Goal: Task Accomplishment & Management: Use online tool/utility

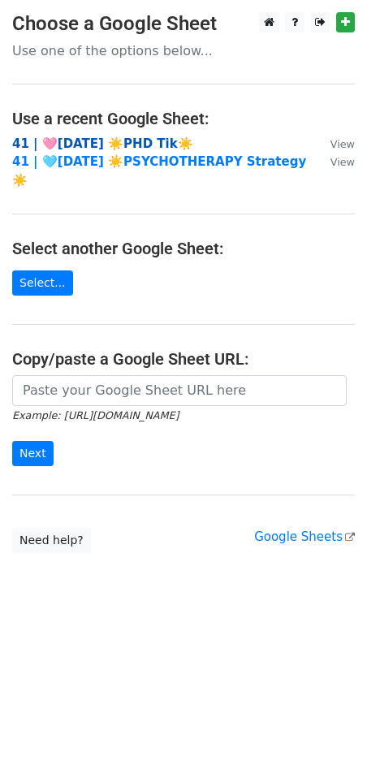
click at [93, 141] on strong "41 | 🩷[DATE] ☀️PHD Tik☀️" at bounding box center [102, 144] width 181 height 15
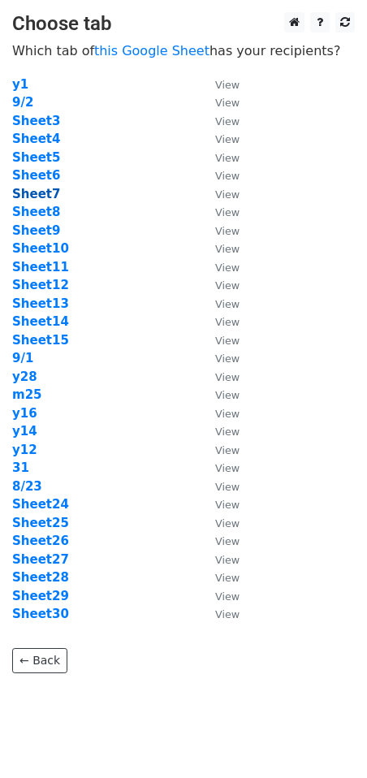
click at [48, 188] on strong "Sheet7" at bounding box center [36, 194] width 48 height 15
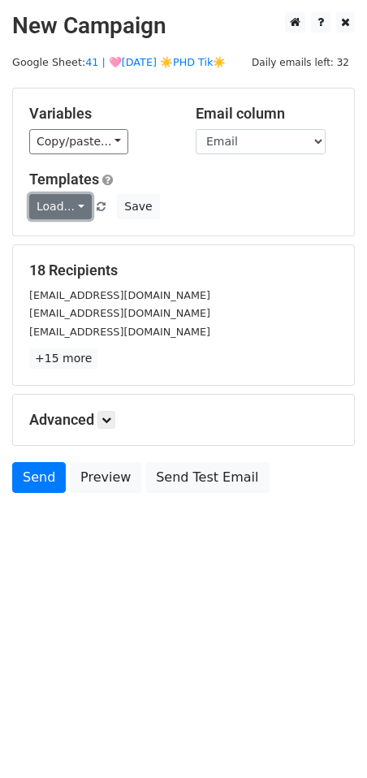
click at [65, 205] on link "Load..." at bounding box center [60, 206] width 63 height 25
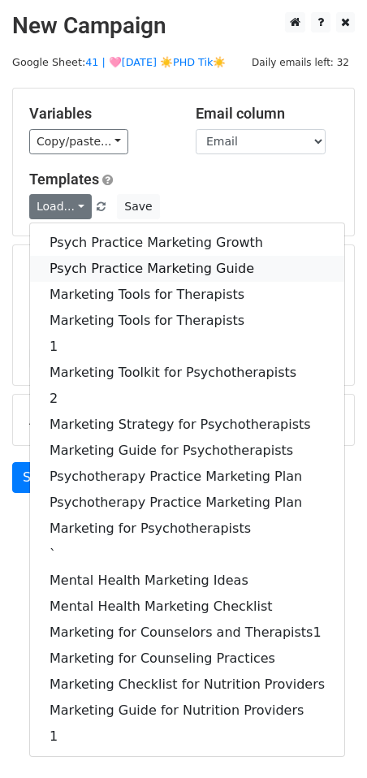
click at [116, 268] on link "Psych Practice Marketing Guide" at bounding box center [187, 269] width 314 height 26
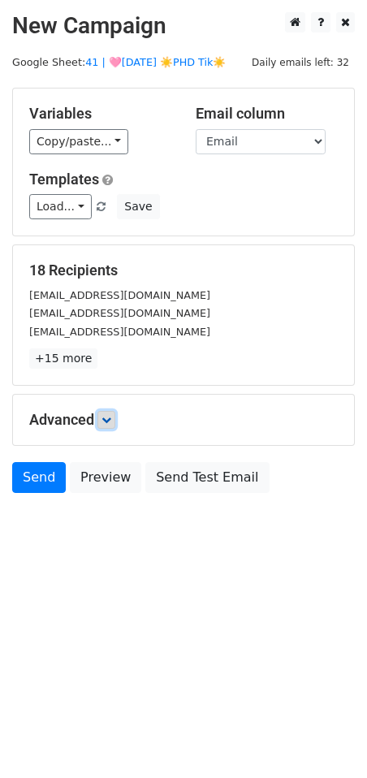
click at [115, 413] on link at bounding box center [107, 420] width 18 height 18
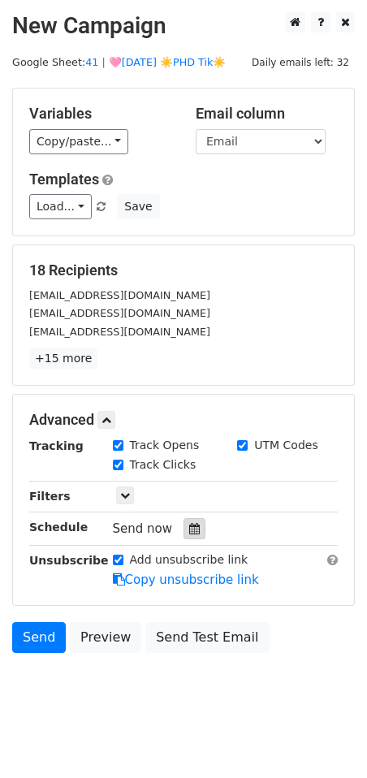
click at [190, 530] on icon at bounding box center [194, 528] width 11 height 11
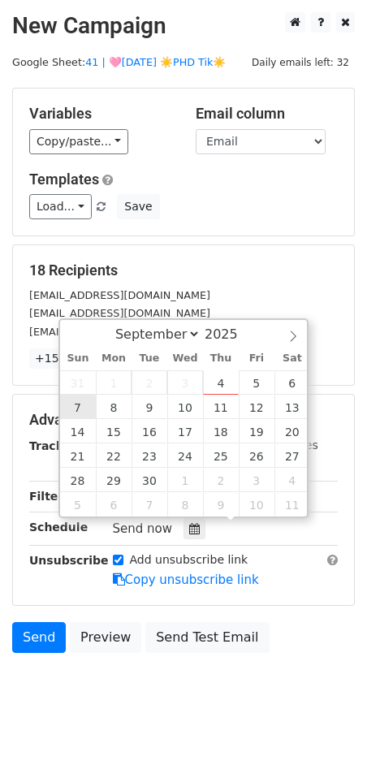
type input "2025-09-07 12:00"
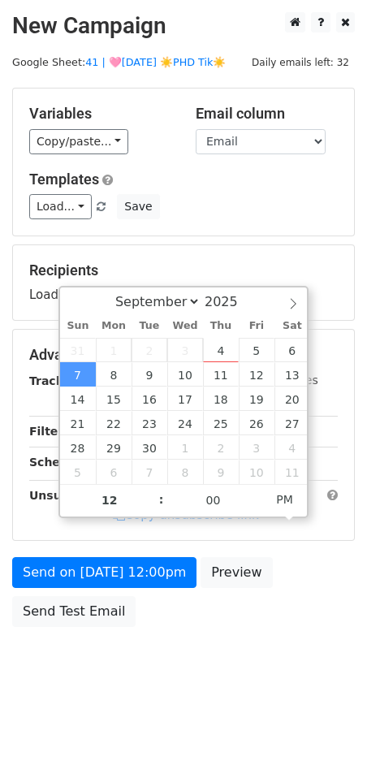
click at [74, 588] on div "Send on Sep 7 at 12:00pm Preview Send Test Email" at bounding box center [183, 596] width 367 height 78
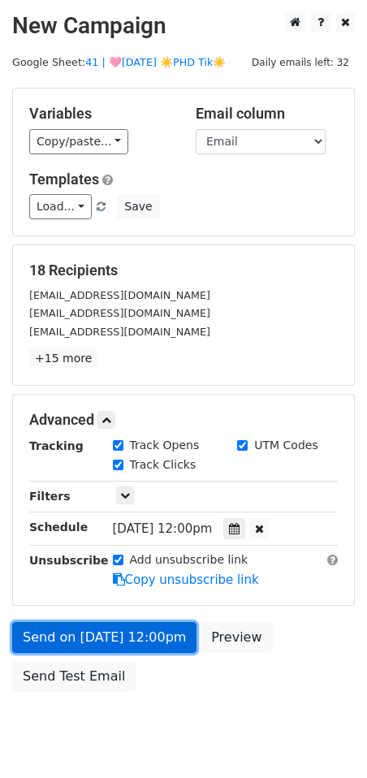
click at [67, 631] on link "Send on Sep 7 at 12:00pm" at bounding box center [104, 637] width 184 height 31
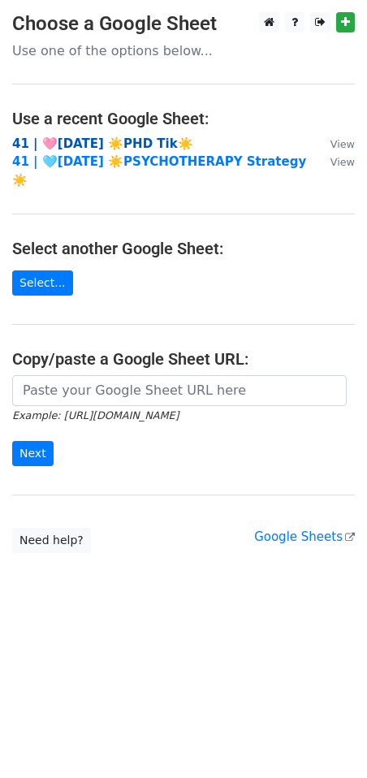
click at [81, 141] on strong "41 | 🩷[DATE] ☀️PHD Tik☀️" at bounding box center [102, 144] width 181 height 15
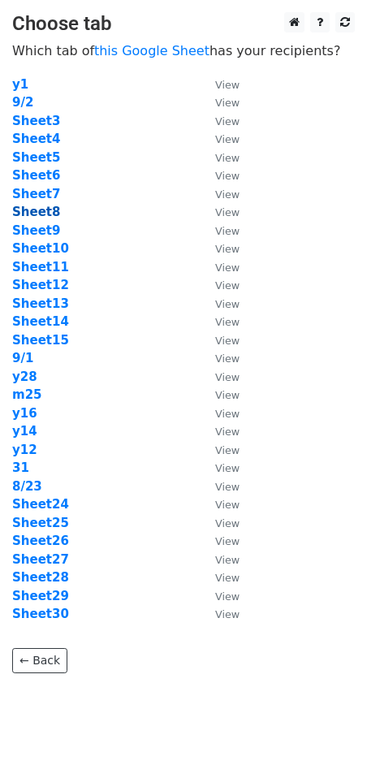
click at [31, 208] on strong "Sheet8" at bounding box center [36, 212] width 48 height 15
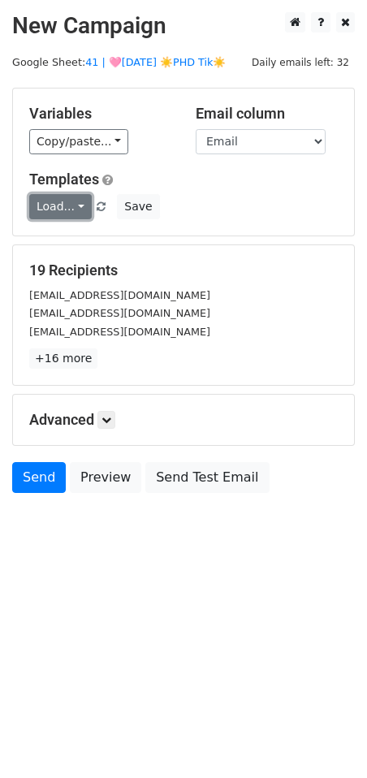
click at [65, 212] on link "Load..." at bounding box center [60, 206] width 63 height 25
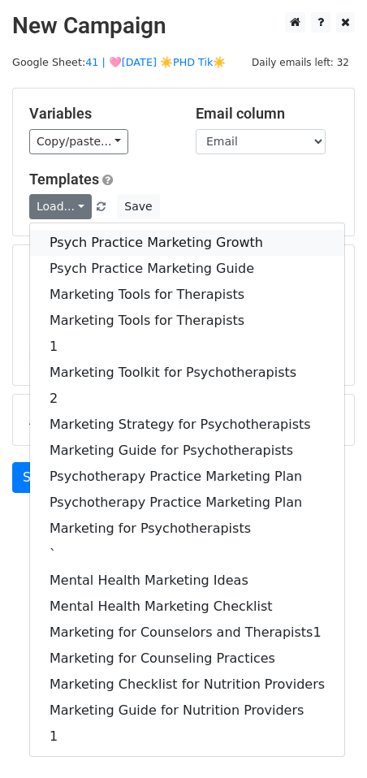
click at [89, 237] on link "Psych Practice Marketing Growth" at bounding box center [187, 243] width 314 height 26
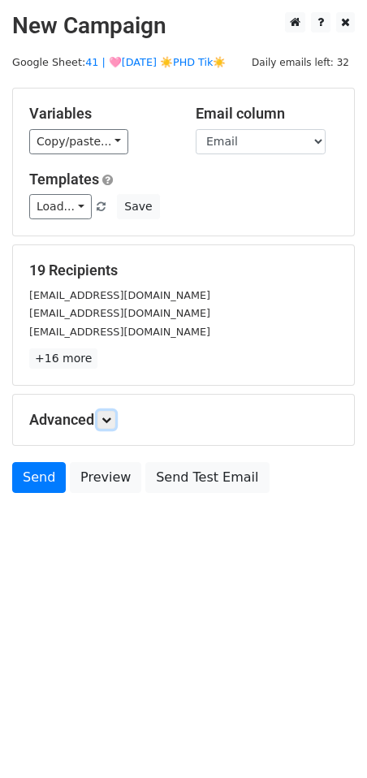
drag, startPoint x: 111, startPoint y: 416, endPoint x: 116, endPoint y: 433, distance: 18.0
click at [111, 415] on icon at bounding box center [107, 420] width 10 height 10
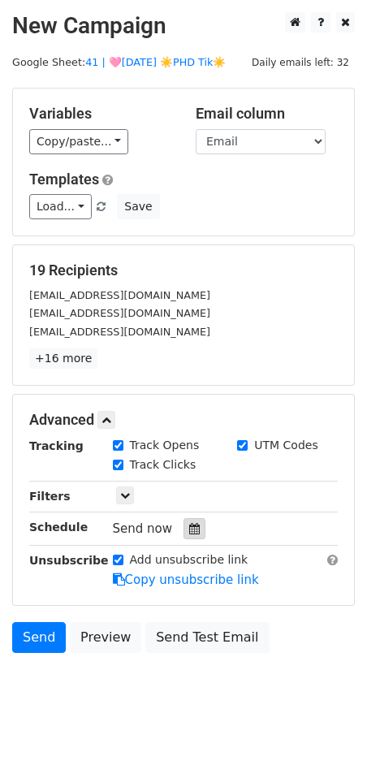
click at [189, 526] on icon at bounding box center [194, 528] width 11 height 11
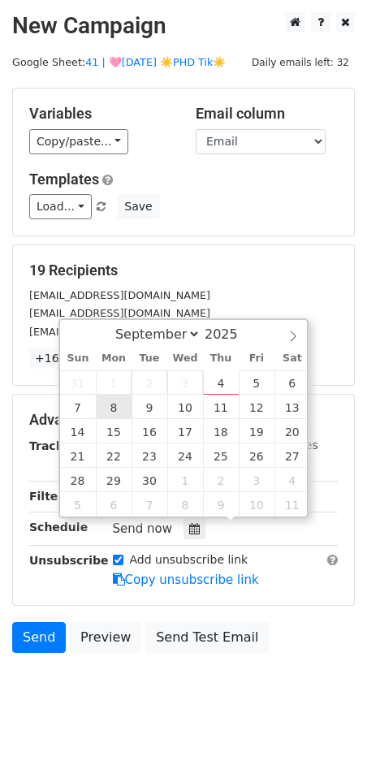
type input "2025-09-08 12:00"
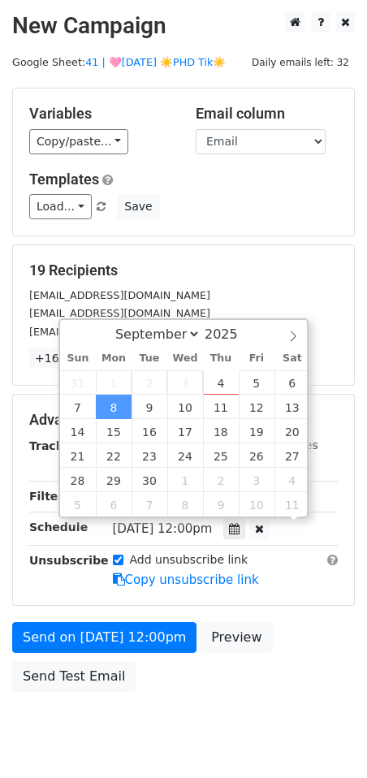
scroll to position [1, 0]
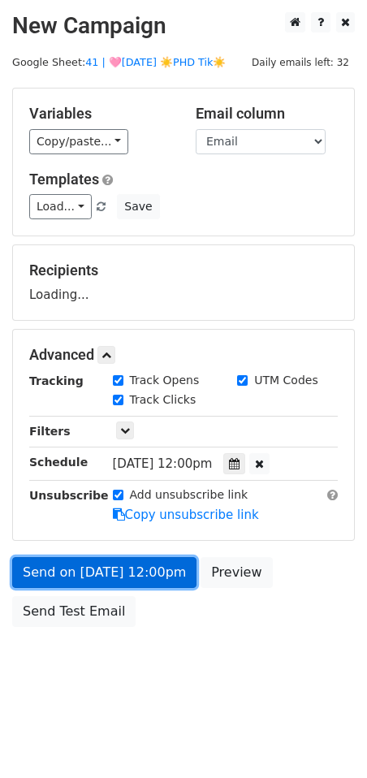
click at [100, 562] on link "Send on Sep 8 at 12:00pm" at bounding box center [104, 572] width 184 height 31
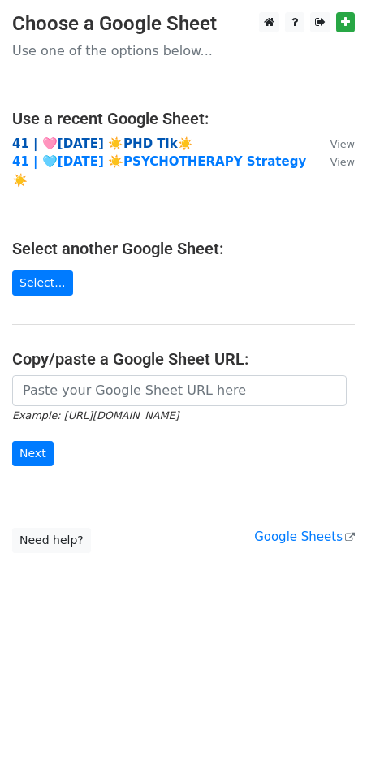
click at [119, 143] on strong "41 | 🩷[DATE] ☀️PHD Tik☀️" at bounding box center [102, 144] width 181 height 15
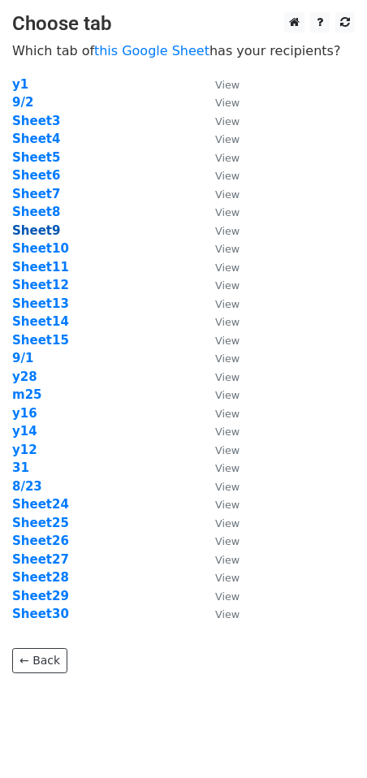
click at [46, 230] on strong "Sheet9" at bounding box center [36, 230] width 48 height 15
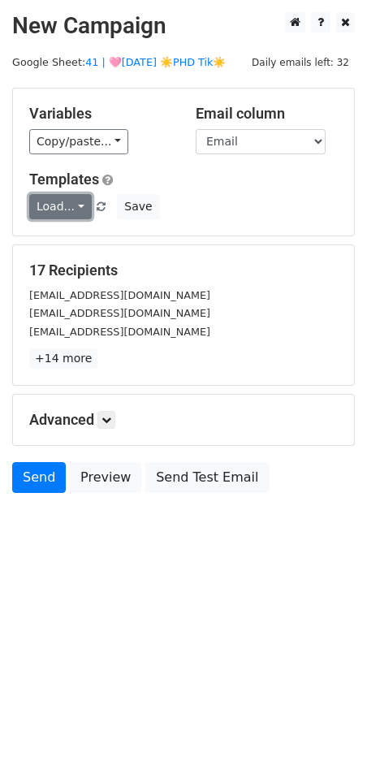
click at [65, 208] on link "Load..." at bounding box center [60, 206] width 63 height 25
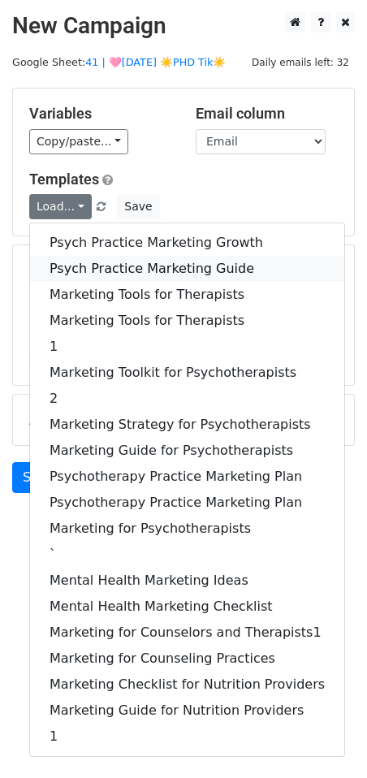
click at [111, 267] on link "Psych Practice Marketing Guide" at bounding box center [187, 269] width 314 height 26
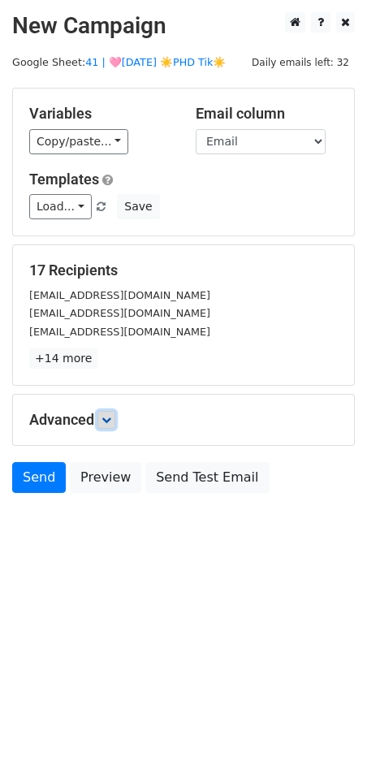
click at [111, 421] on icon at bounding box center [107, 420] width 10 height 10
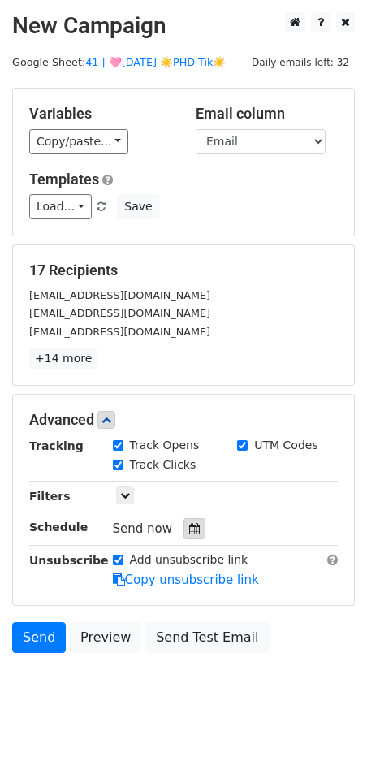
click at [189, 528] on icon at bounding box center [194, 528] width 11 height 11
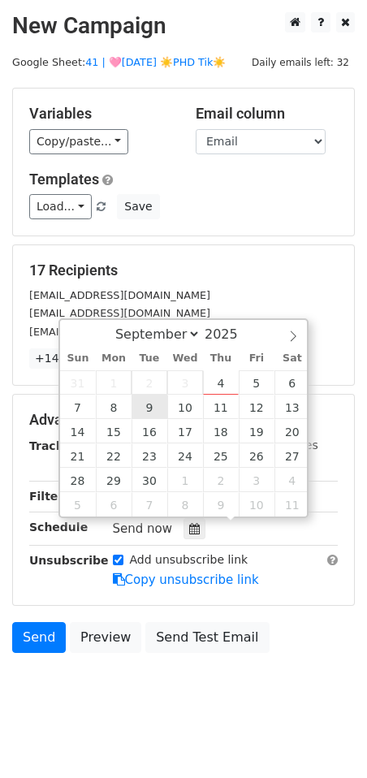
type input "2025-09-09 12:00"
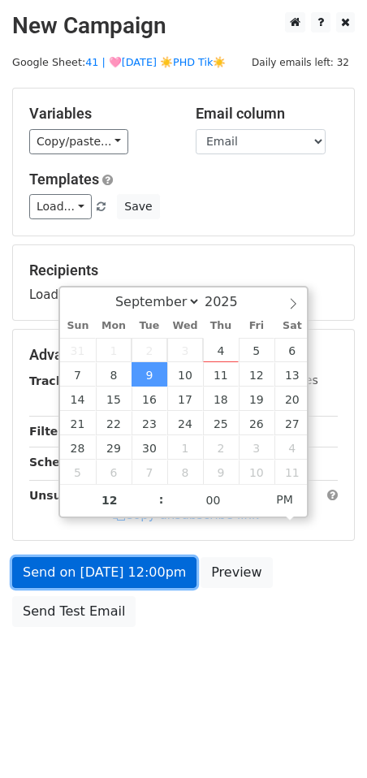
click at [119, 563] on link "Send on Sep 9 at 12:00pm" at bounding box center [104, 572] width 184 height 31
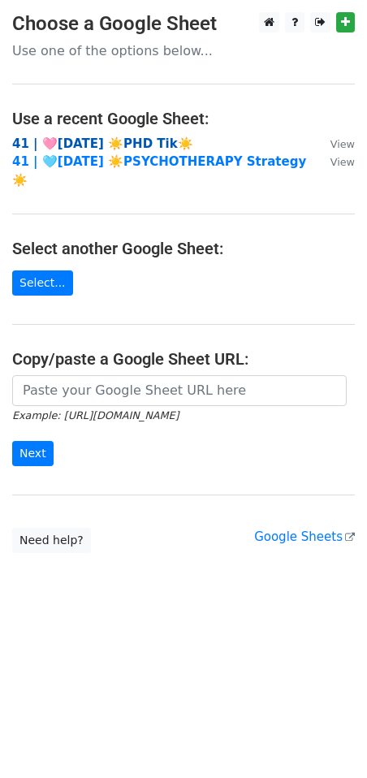
click at [115, 145] on strong "41 | 🩷AUG 23 ☀️PHD Tik☀️" at bounding box center [102, 144] width 181 height 15
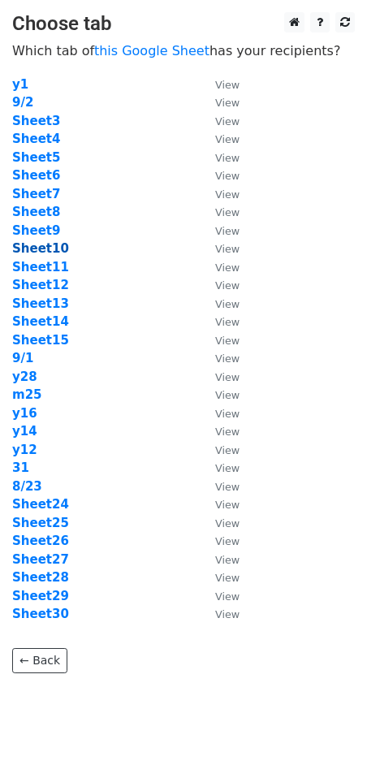
click at [47, 252] on strong "Sheet10" at bounding box center [40, 248] width 57 height 15
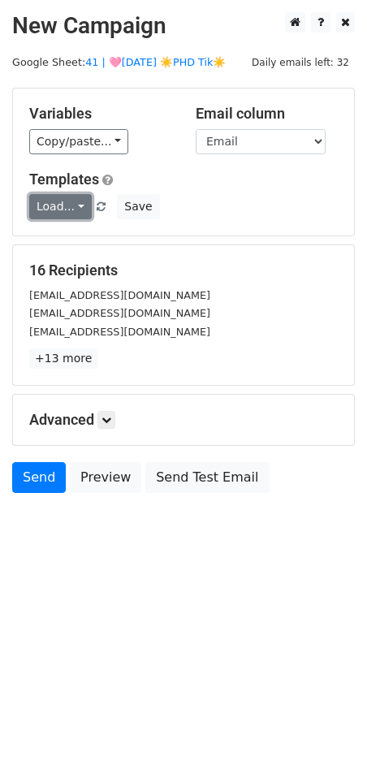
click at [62, 205] on link "Load..." at bounding box center [60, 206] width 63 height 25
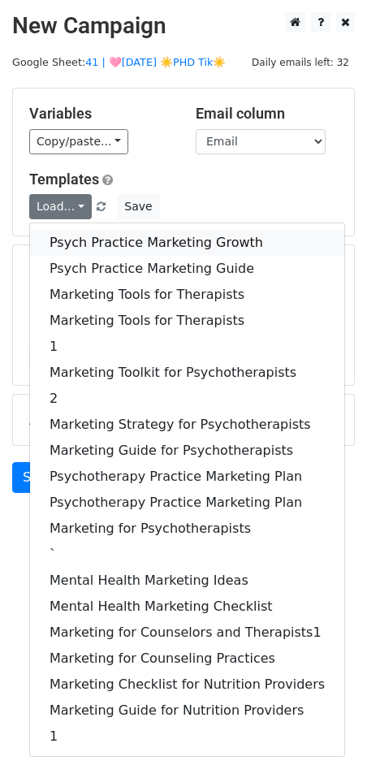
click at [80, 245] on link "Psych Practice Marketing Growth" at bounding box center [187, 243] width 314 height 26
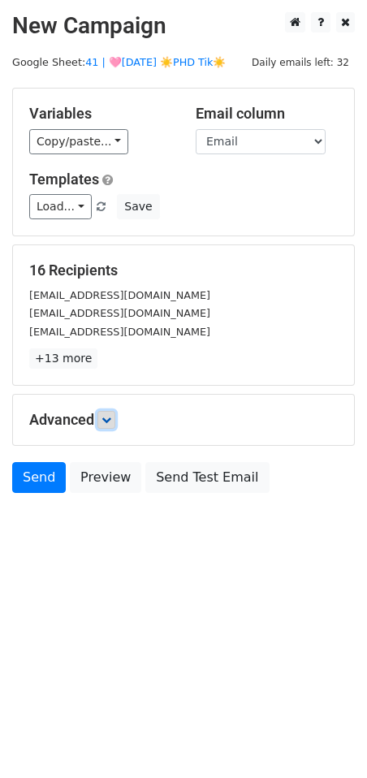
click at [111, 422] on icon at bounding box center [107, 420] width 10 height 10
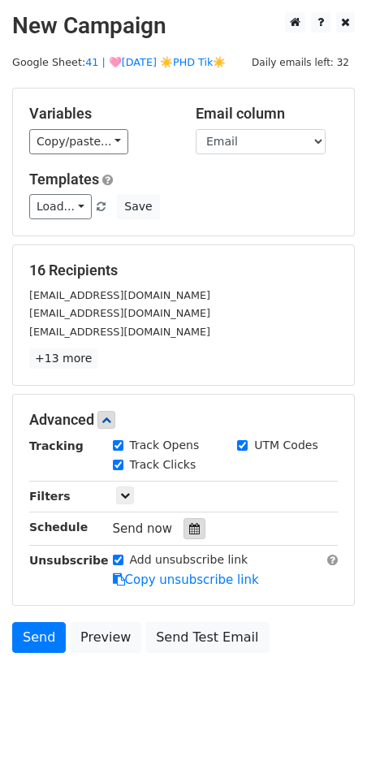
click at [194, 536] on div at bounding box center [195, 528] width 22 height 21
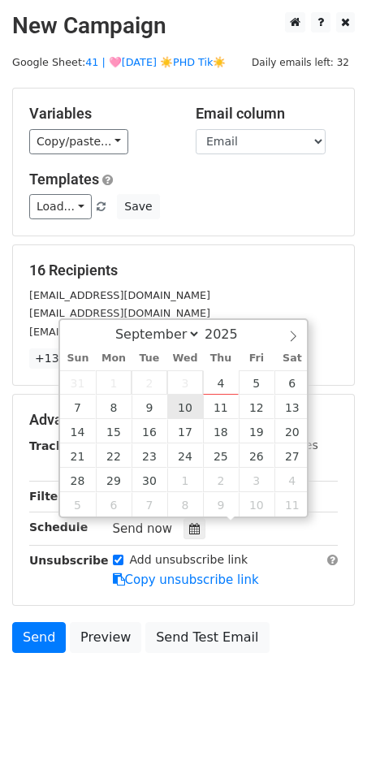
type input "[DATE] 12:00"
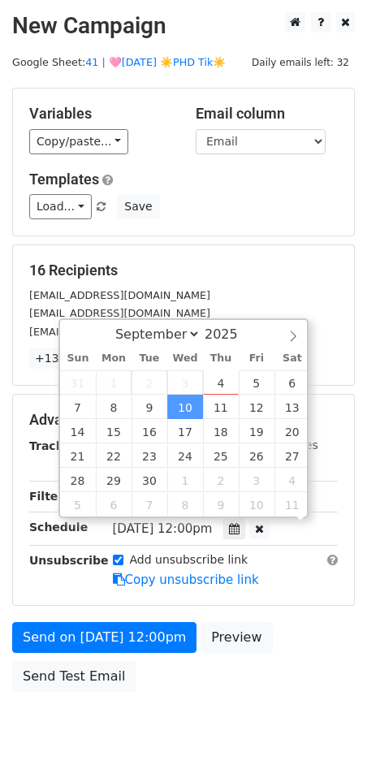
scroll to position [1, 0]
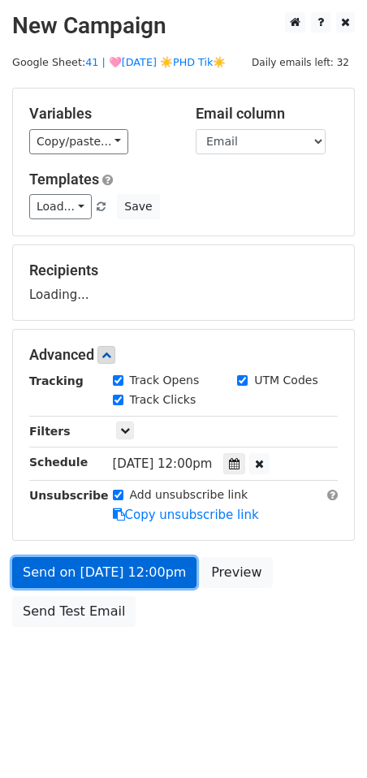
click at [128, 562] on link "Send on [DATE] 12:00pm" at bounding box center [104, 572] width 184 height 31
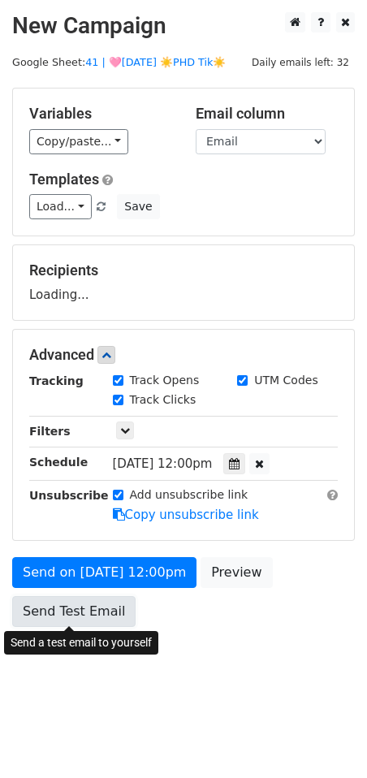
click at [80, 616] on link "Send Test Email" at bounding box center [74, 611] width 124 height 31
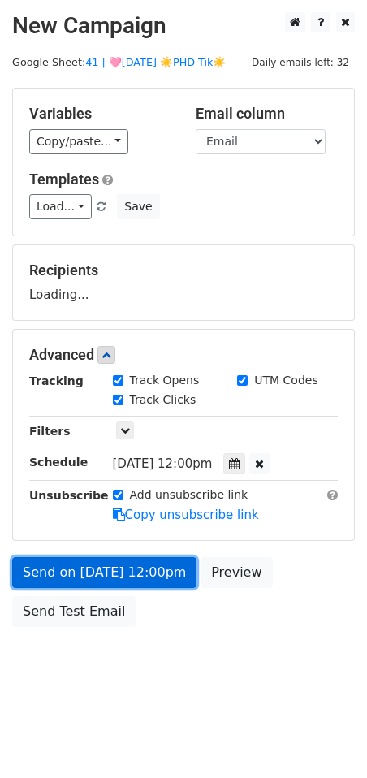
click at [116, 573] on link "Send on [DATE] 12:00pm" at bounding box center [104, 572] width 184 height 31
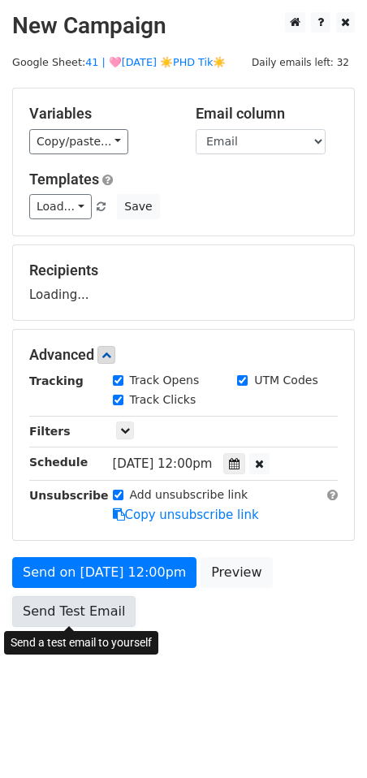
click at [89, 618] on link "Send Test Email" at bounding box center [74, 611] width 124 height 31
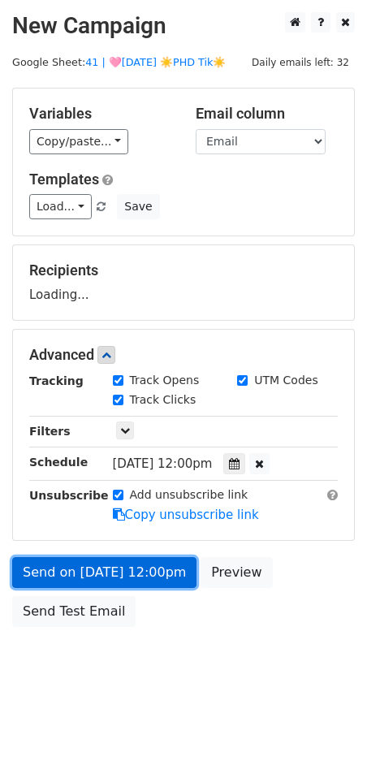
click at [119, 572] on link "Send on [DATE] 12:00pm" at bounding box center [104, 572] width 184 height 31
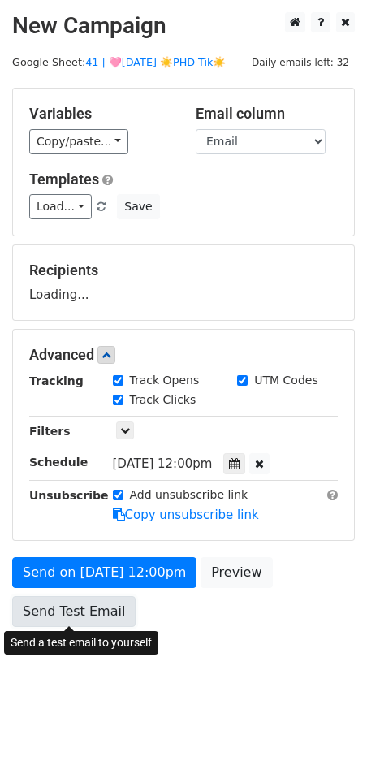
click at [94, 609] on link "Send Test Email" at bounding box center [74, 611] width 124 height 31
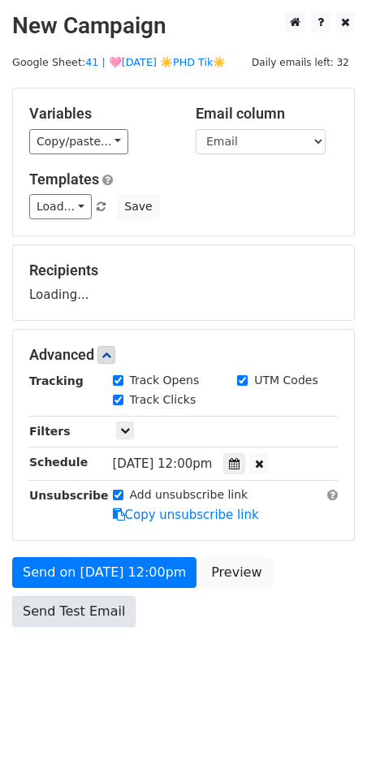
click at [94, 609] on link "Send Test Email" at bounding box center [74, 611] width 124 height 31
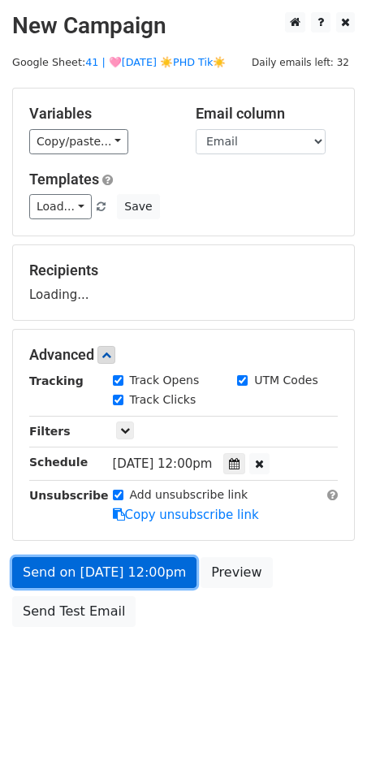
click at [106, 572] on link "Send on [DATE] 12:00pm" at bounding box center [104, 572] width 184 height 31
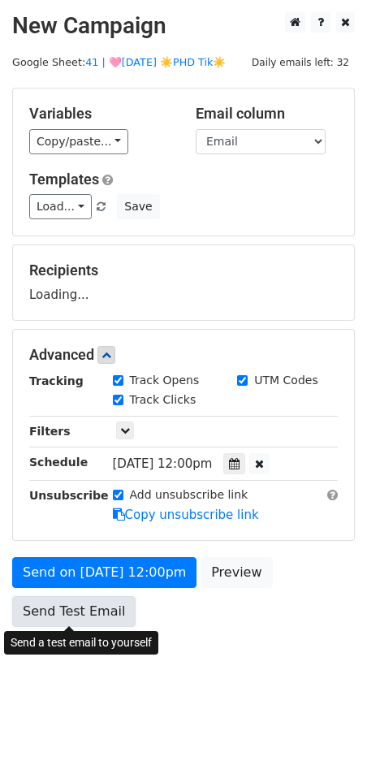
click at [93, 609] on link "Send Test Email" at bounding box center [74, 611] width 124 height 31
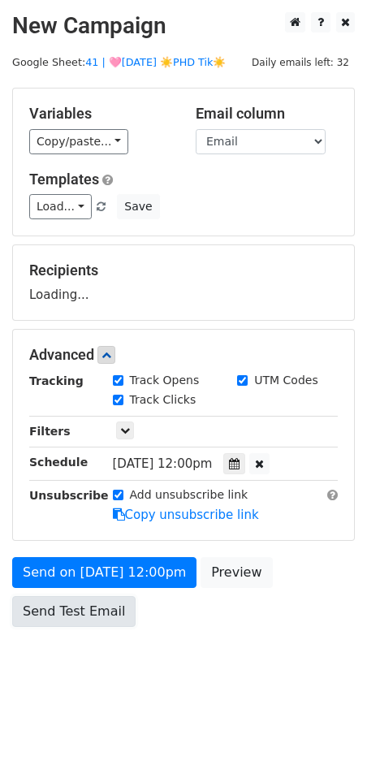
click at [93, 609] on link "Send Test Email" at bounding box center [74, 611] width 124 height 31
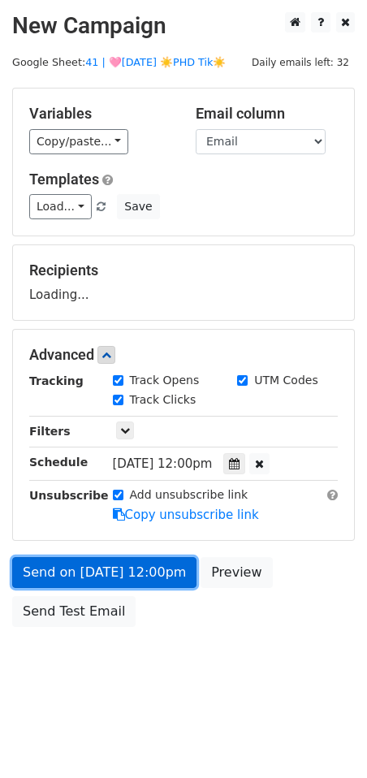
click at [111, 570] on link "Send on [DATE] 12:00pm" at bounding box center [104, 572] width 184 height 31
